Goal: Find specific page/section: Find specific page/section

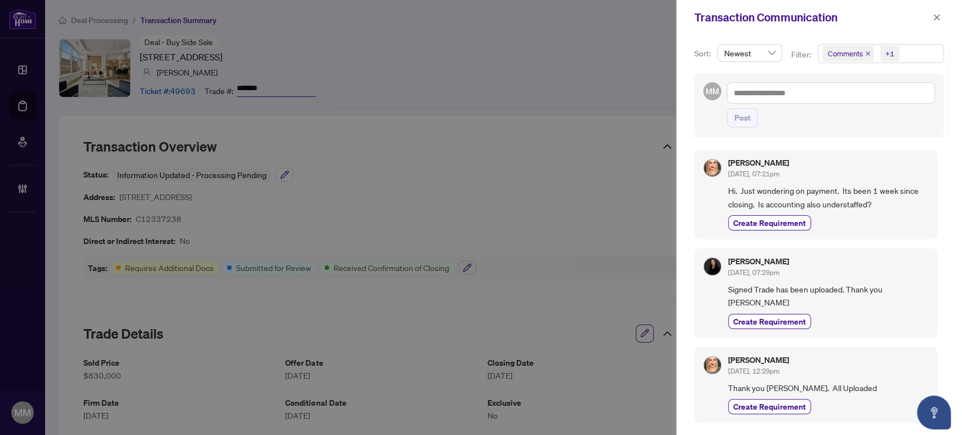
click at [951, 21] on div "Transaction Communication" at bounding box center [819, 17] width 286 height 35
click at [936, 18] on icon "close" at bounding box center [936, 18] width 8 height 8
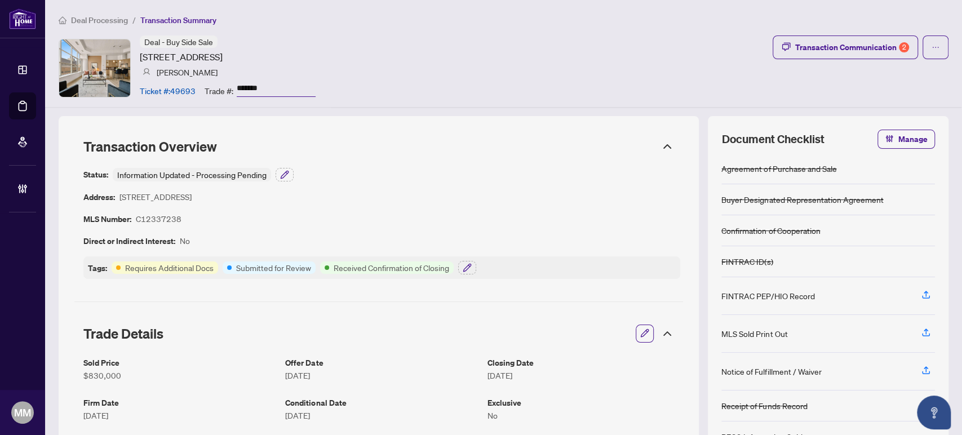
click at [93, 17] on span "Deal Processing" at bounding box center [99, 20] width 57 height 10
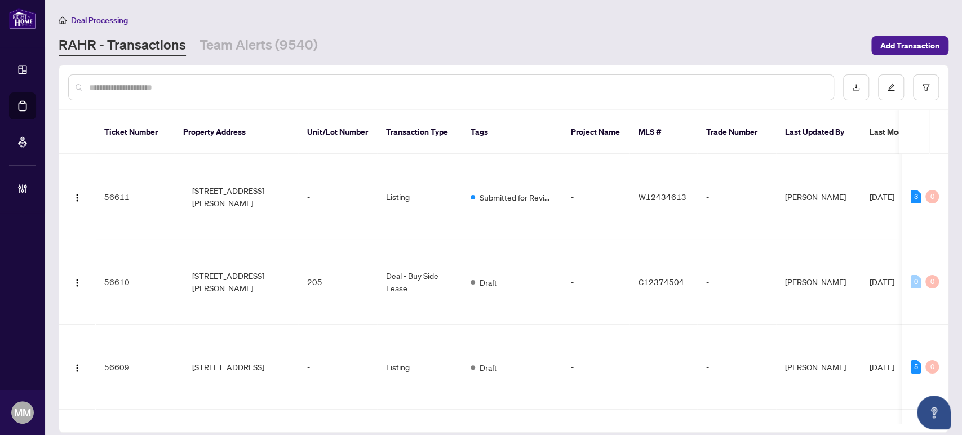
click at [361, 77] on div at bounding box center [451, 87] width 766 height 26
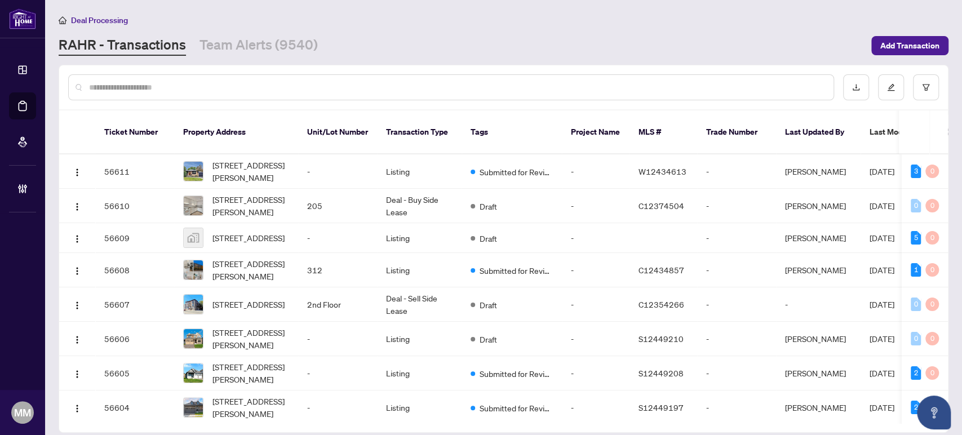
click at [368, 89] on input "text" at bounding box center [456, 87] width 735 height 12
click at [808, 12] on main "Deal Processing RAHR - Transactions Team Alerts (9540) Add Transaction Ticket N…" at bounding box center [503, 217] width 916 height 435
click at [528, 81] on input "text" at bounding box center [456, 87] width 735 height 12
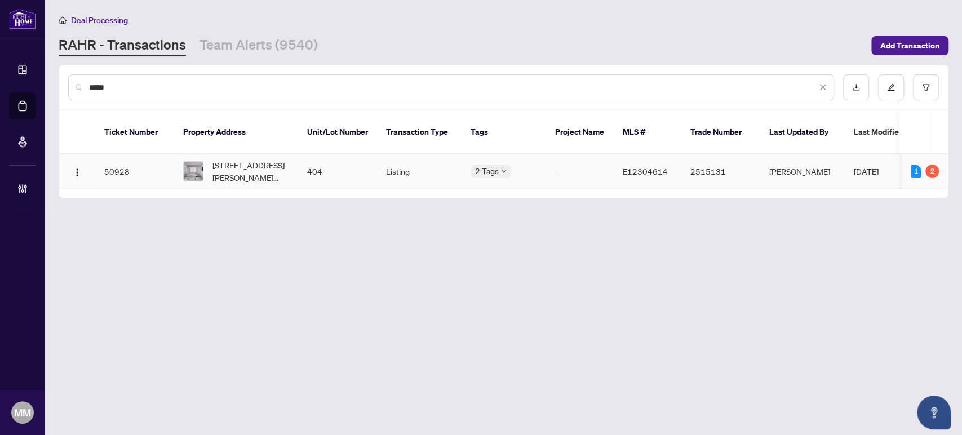
click at [362, 154] on td "404" at bounding box center [337, 171] width 79 height 34
click at [433, 81] on input "*****" at bounding box center [452, 87] width 727 height 12
paste input "****"
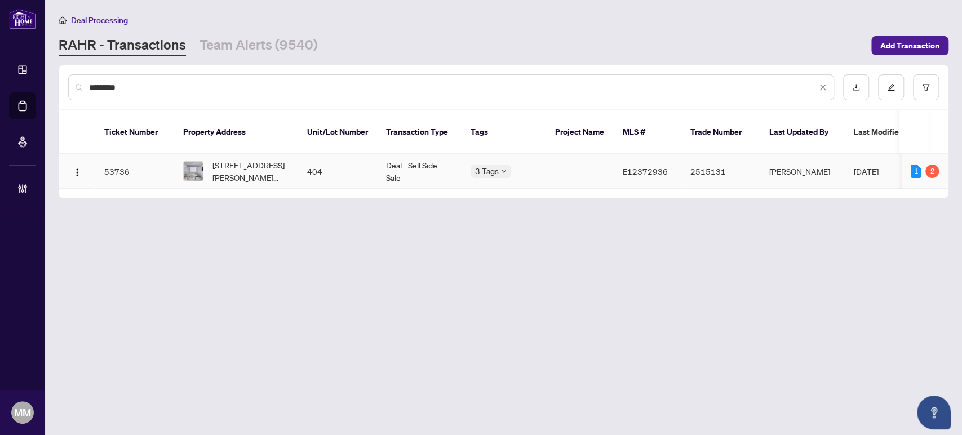
type input "*********"
click at [416, 154] on td "Deal - Sell Side Sale" at bounding box center [419, 171] width 84 height 34
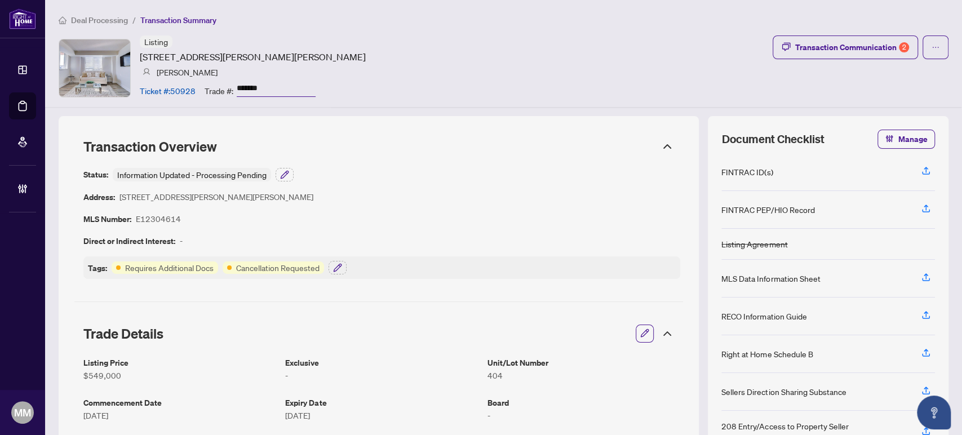
click at [825, 87] on div "Listing [STREET_ADDRESS][PERSON_NAME][PERSON_NAME] [PERSON_NAME] Ticket #: 5092…" at bounding box center [503, 67] width 889 height 65
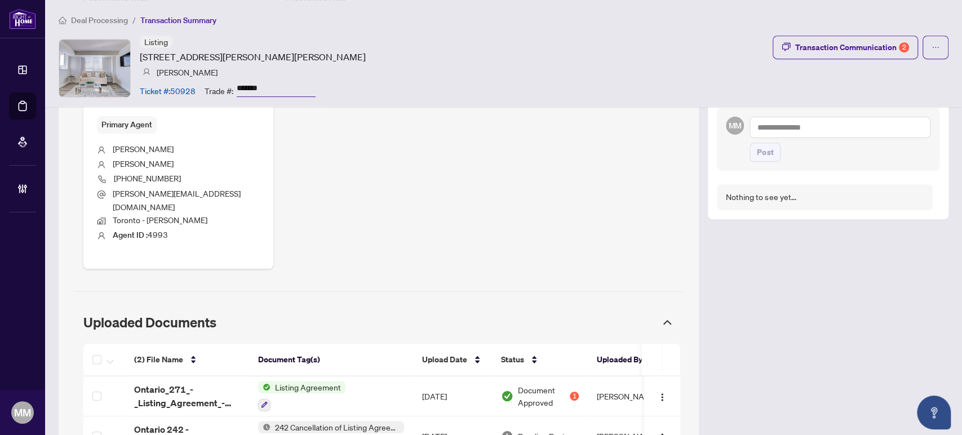
scroll to position [443, 0]
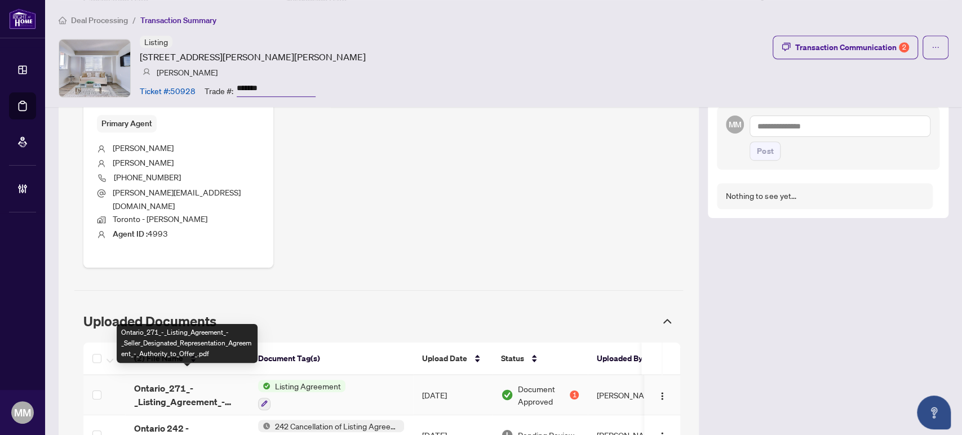
click at [188, 381] on span "Ontario_271_-_Listing_Agreement_-_Seller_Designated_Representation_Agreement_-_…" at bounding box center [187, 394] width 106 height 27
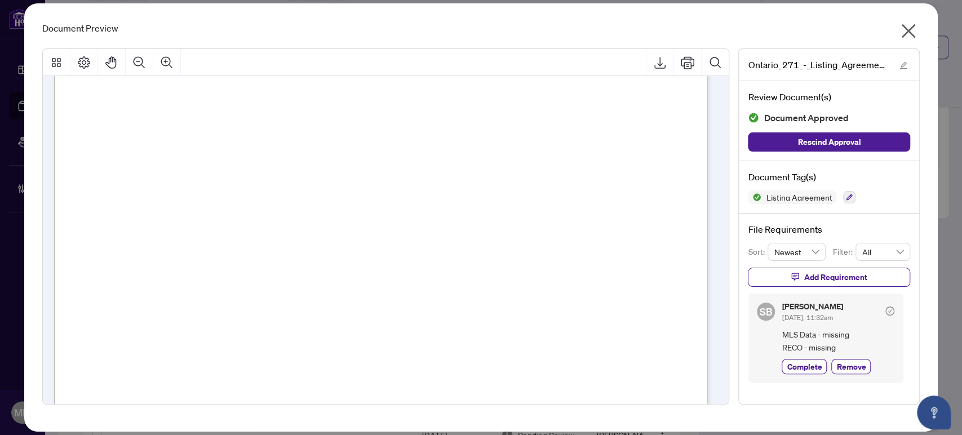
scroll to position [130, 0]
click at [907, 29] on icon "close" at bounding box center [908, 31] width 18 height 18
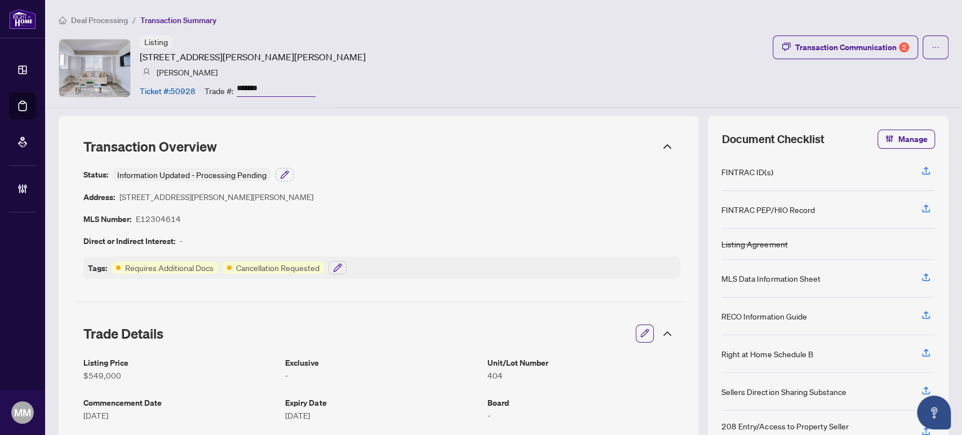
scroll to position [0, 0]
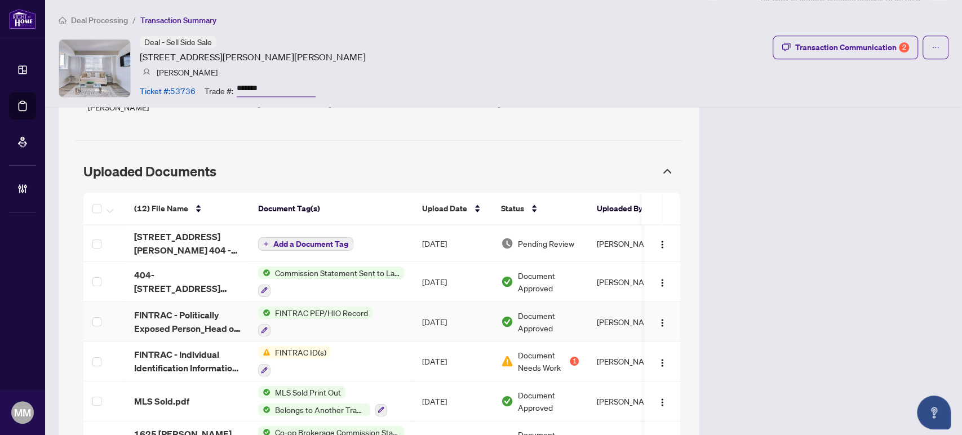
scroll to position [1171, 0]
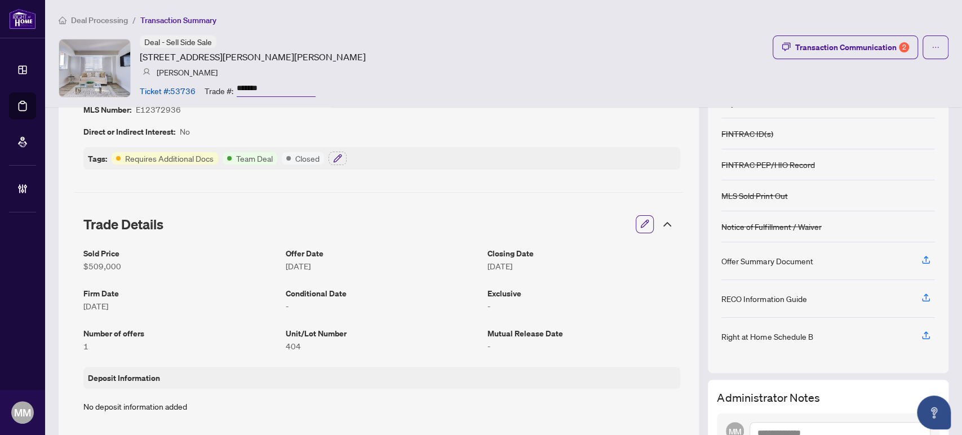
scroll to position [110, 0]
click at [851, 94] on div "Deal - Sell Side Sale 1625 Pickering Pkwy, Pickering, Ontario L1V 6Z6, Canada M…" at bounding box center [503, 67] width 889 height 65
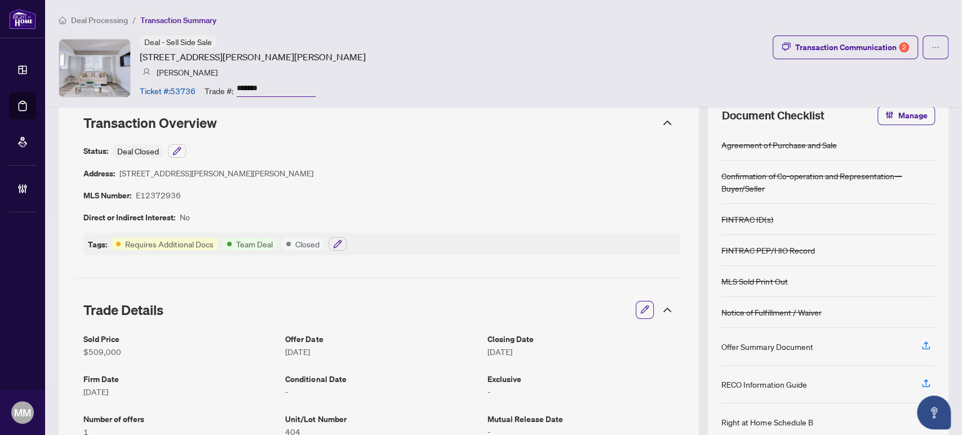
scroll to position [24, 0]
click at [190, 195] on div "Status: Deal Closed Address: 1625 Pickering Pkwy, Pickering, Ontario L1V 6Z6, C…" at bounding box center [381, 199] width 597 height 111
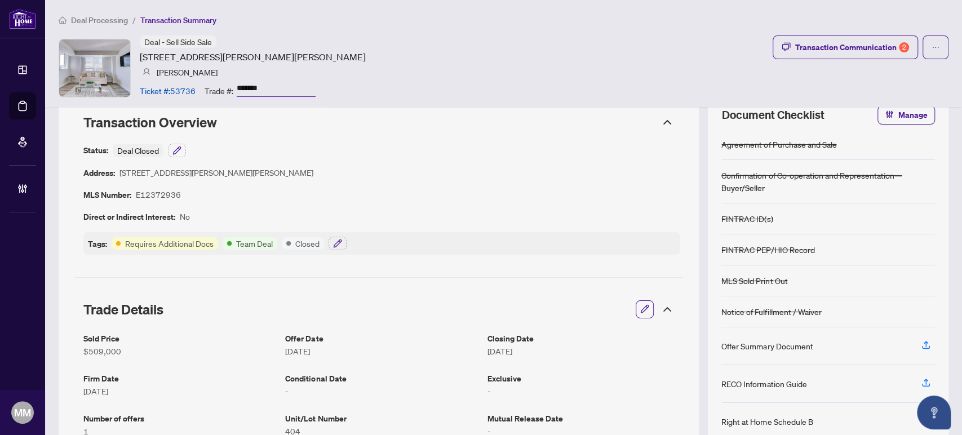
click at [166, 197] on article "E12372936" at bounding box center [158, 194] width 45 height 13
click at [288, 195] on div "Status: Deal Closed Address: 1625 Pickering Pkwy, Pickering, Ontario L1V 6Z6, C…" at bounding box center [381, 199] width 597 height 111
